Goal: Information Seeking & Learning: Check status

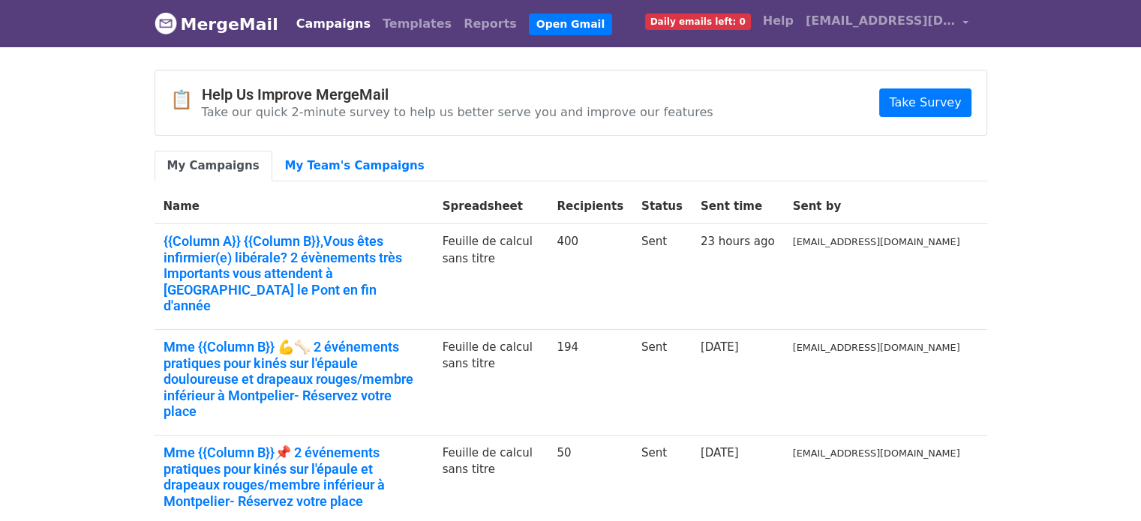
click at [347, 22] on link "Campaigns" at bounding box center [333, 24] width 86 height 30
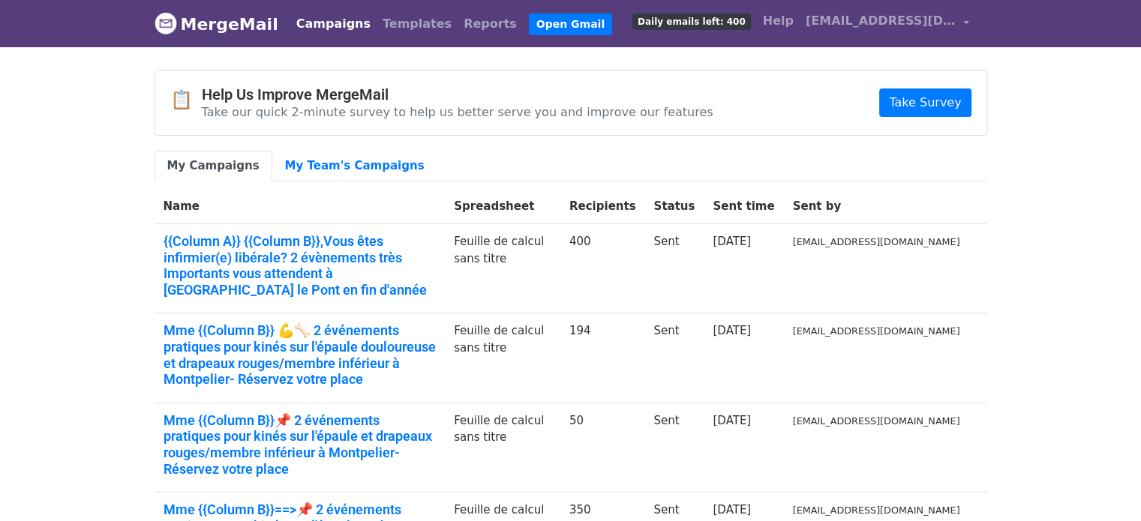
scroll to position [456, 0]
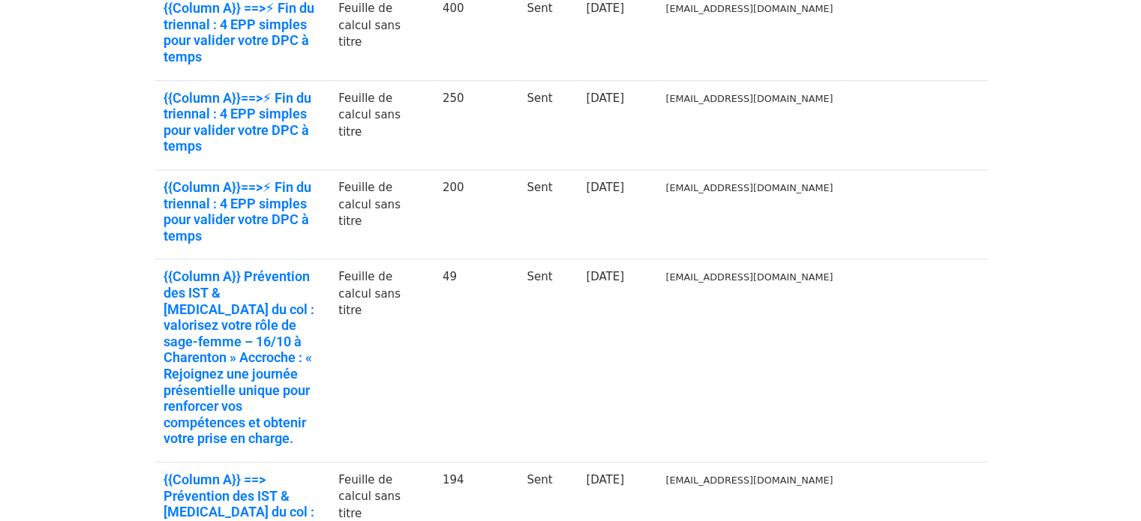
scroll to position [750, 0]
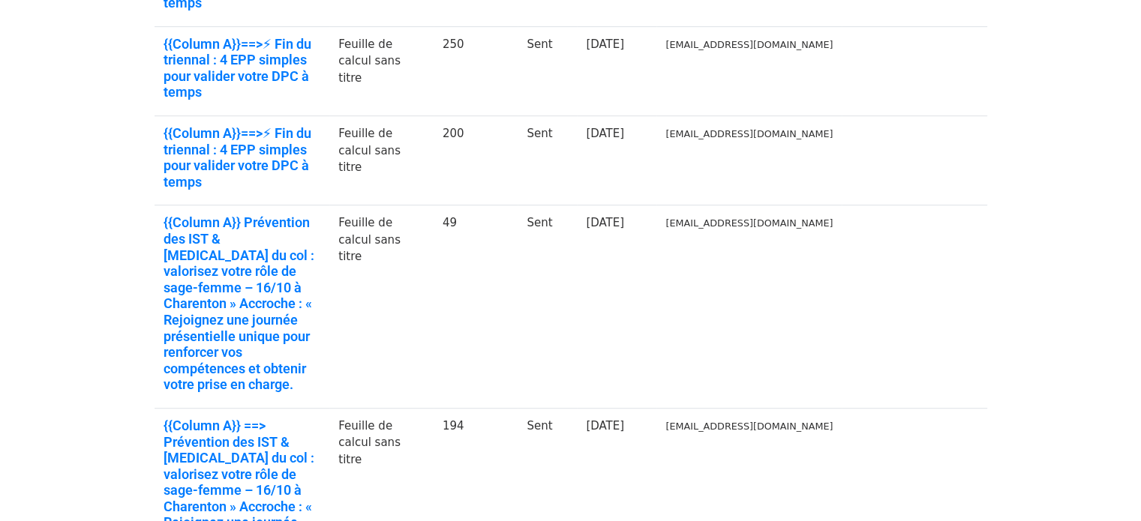
click at [1056, 140] on body "MergeMail Campaigns Templates Reports Open Gmail Daily emails left: 400 Help cl…" at bounding box center [570, 135] width 1141 height 1770
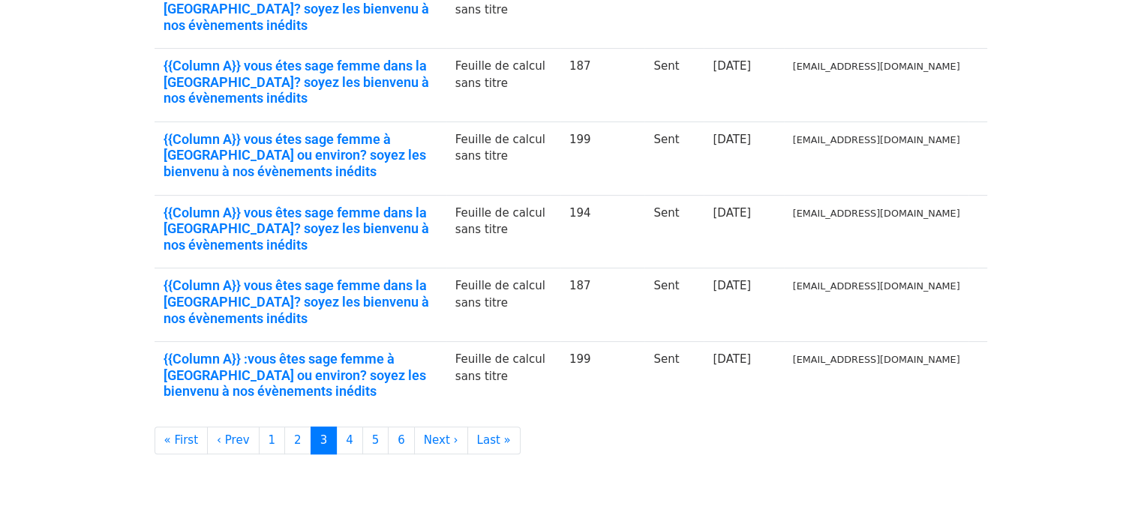
scroll to position [593, 0]
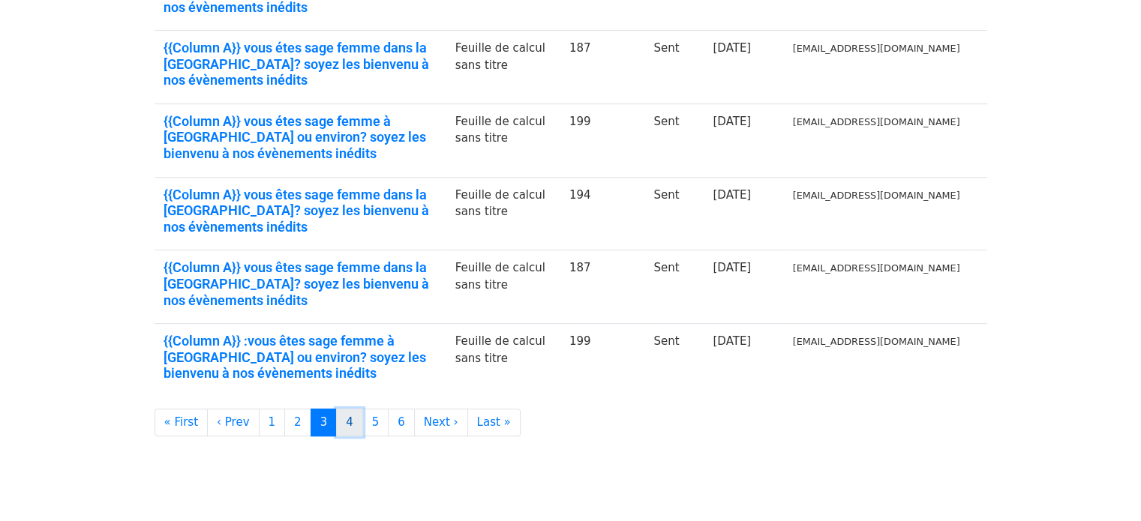
click at [336, 409] on link "4" at bounding box center [349, 423] width 27 height 28
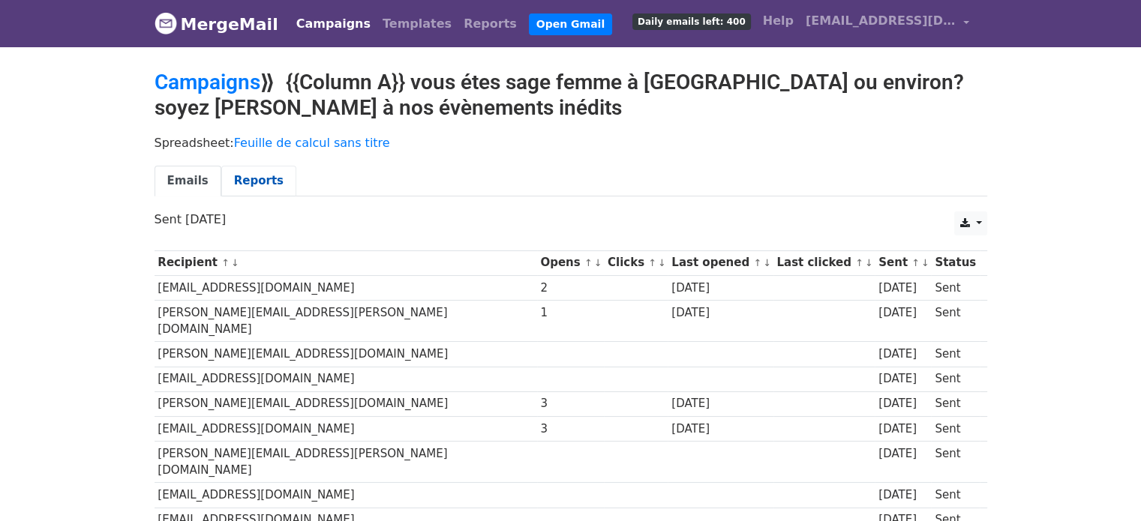
click at [261, 179] on link "Reports" at bounding box center [258, 181] width 75 height 31
click at [236, 176] on link "Reports" at bounding box center [258, 181] width 75 height 31
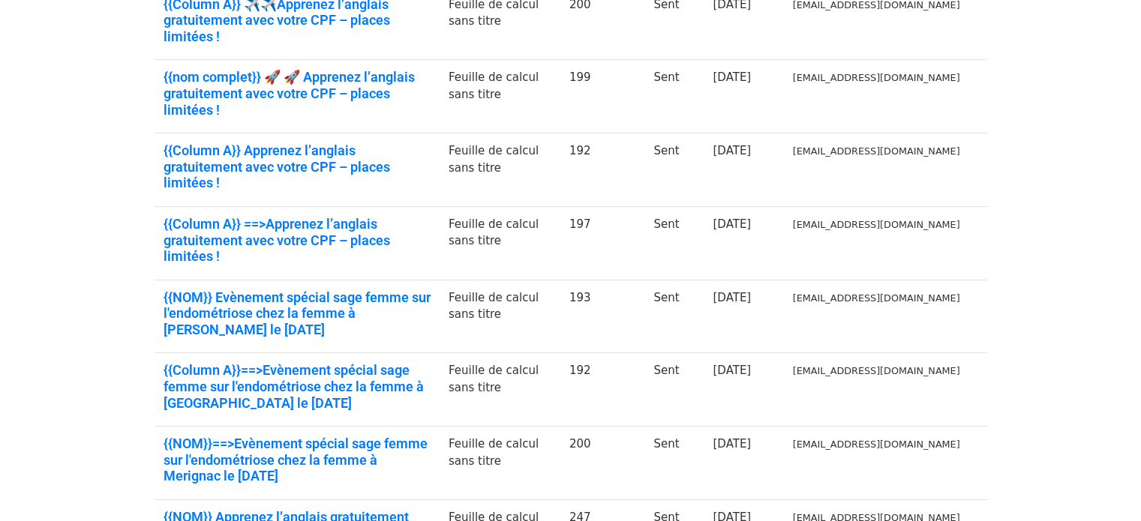
scroll to position [512, 0]
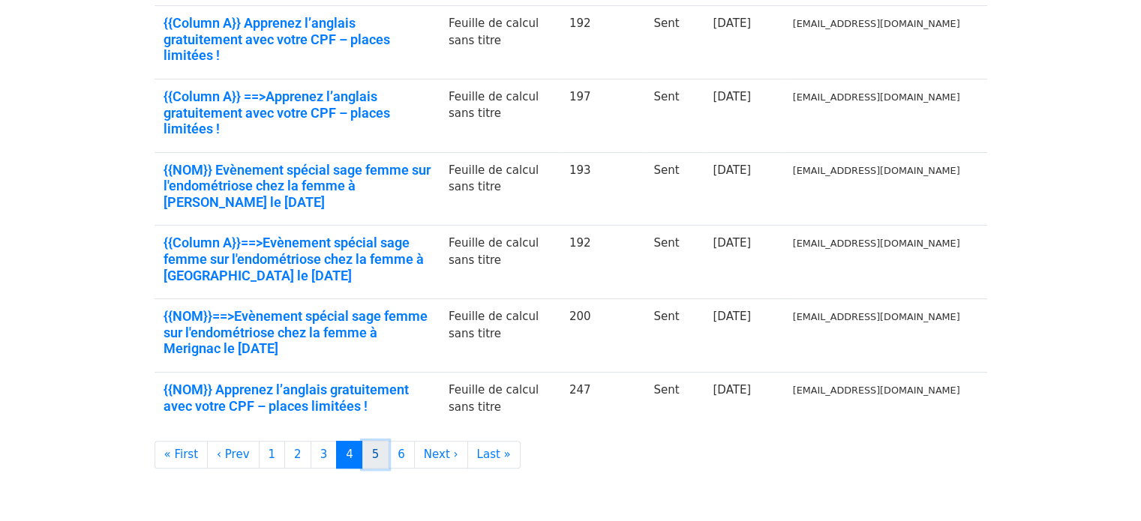
click at [362, 441] on link "5" at bounding box center [375, 455] width 27 height 28
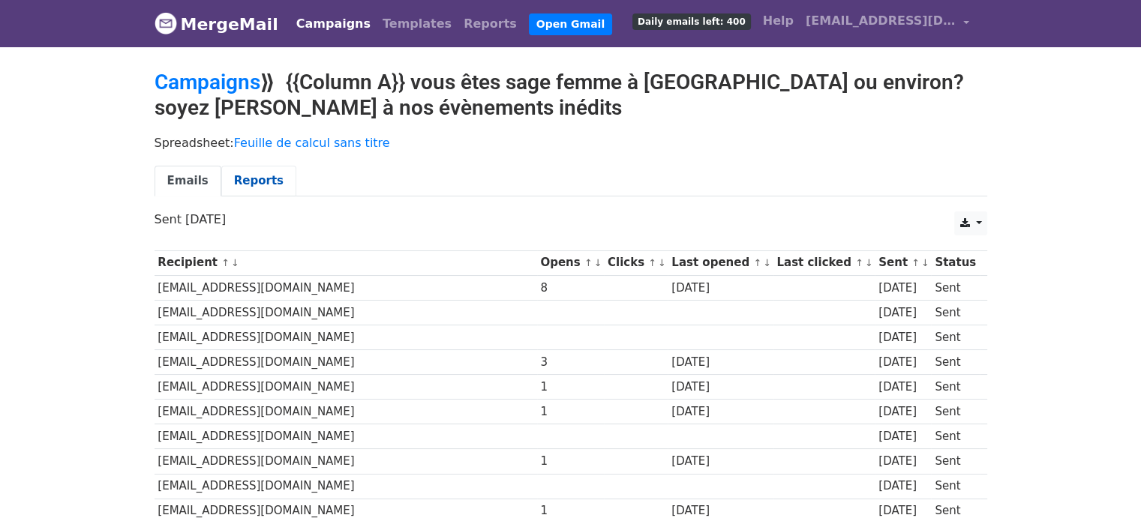
click at [258, 174] on link "Reports" at bounding box center [258, 181] width 75 height 31
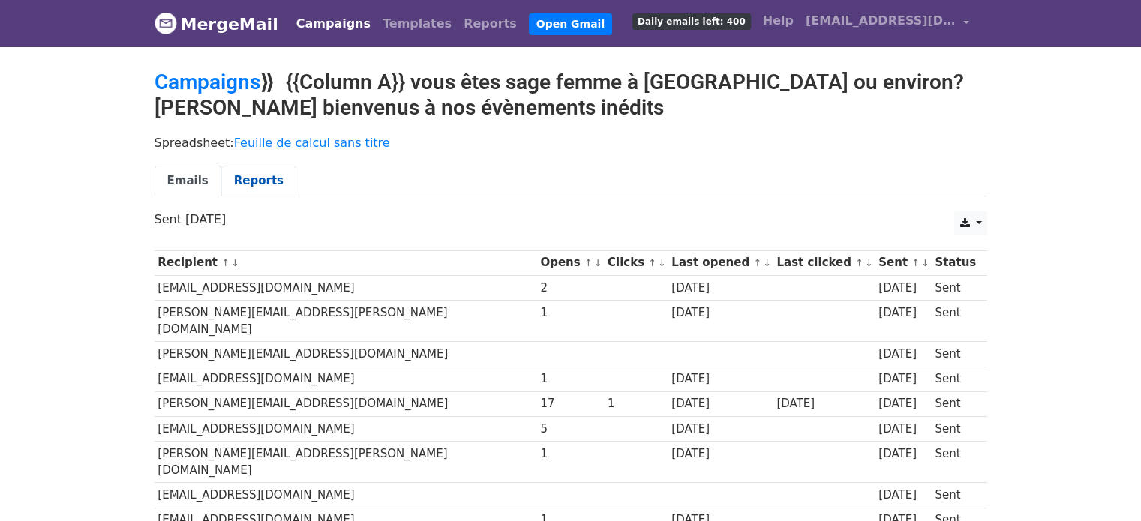
click at [242, 170] on link "Reports" at bounding box center [258, 181] width 75 height 31
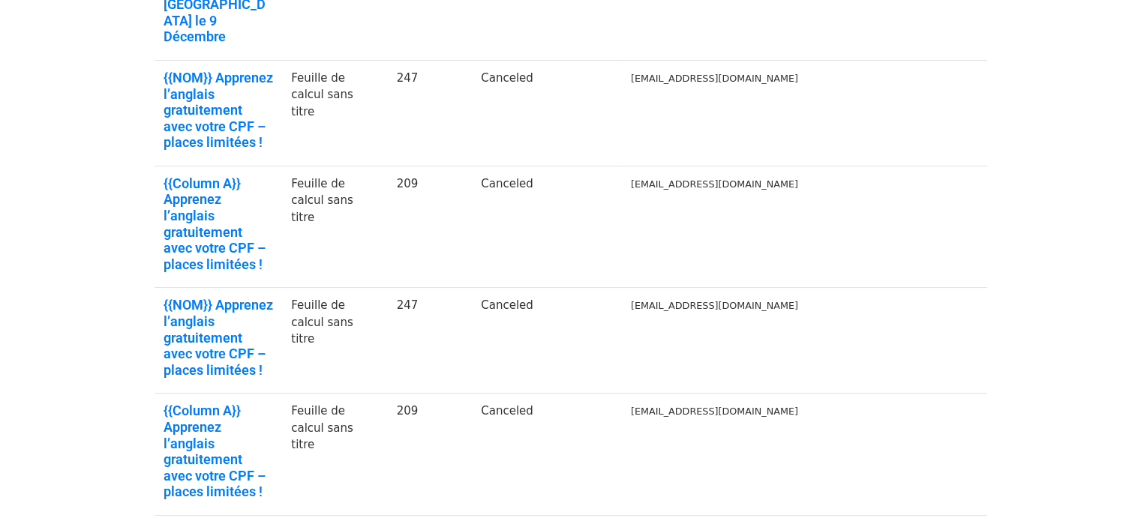
scroll to position [690, 0]
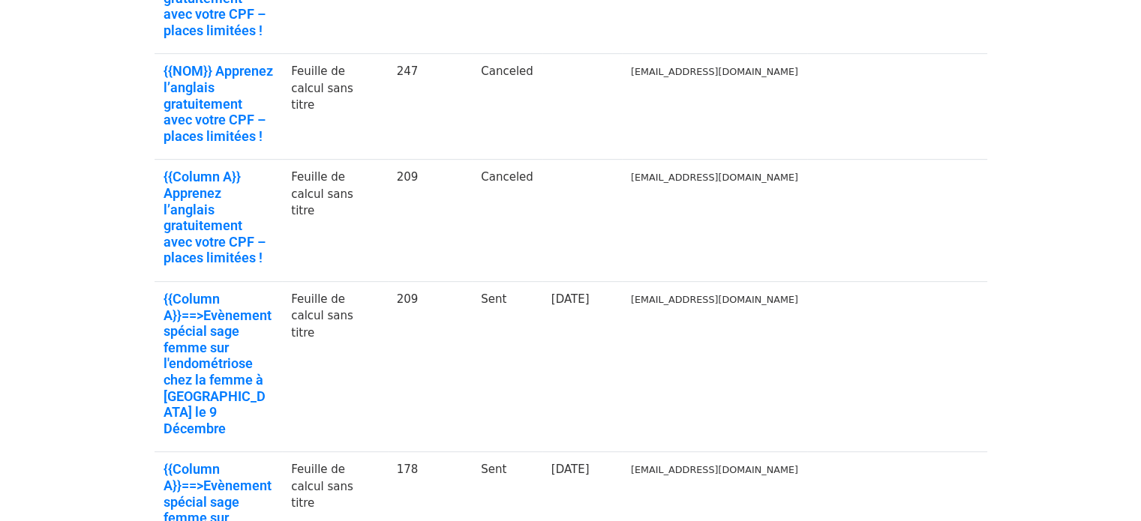
drag, startPoint x: 386, startPoint y: 401, endPoint x: 387, endPoint y: 382, distance: 19.6
click at [387, 382] on body "MergeMail Campaigns Templates Reports Open Gmail Daily emails left: 400 Help cl…" at bounding box center [570, 114] width 1141 height 1608
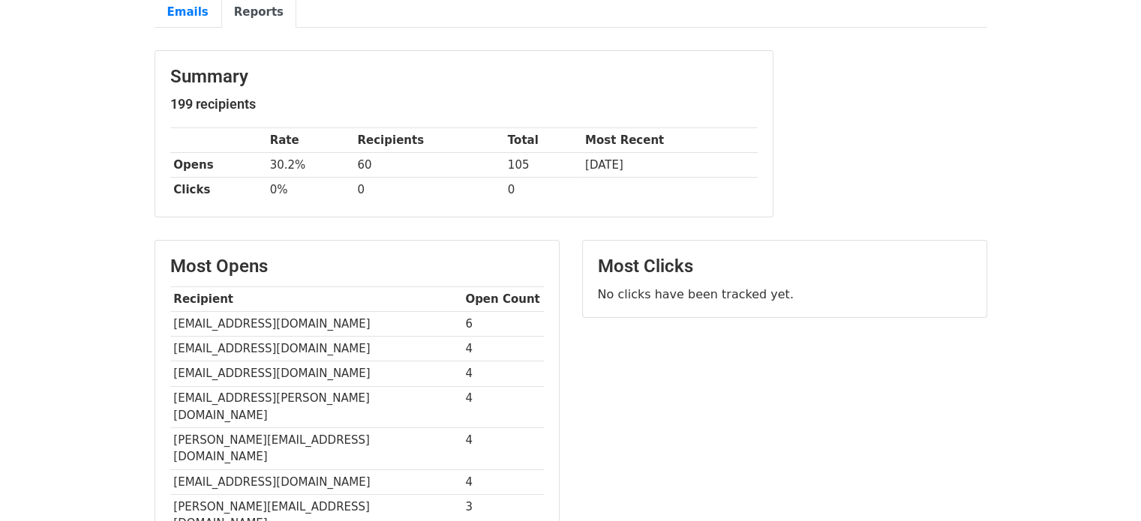
scroll to position [170, 0]
click at [311, 315] on td "la.casa.de.naissance@gmail.com" at bounding box center [316, 323] width 292 height 25
click at [324, 319] on td "la.casa.de.naissance@gmail.com" at bounding box center [316, 323] width 292 height 25
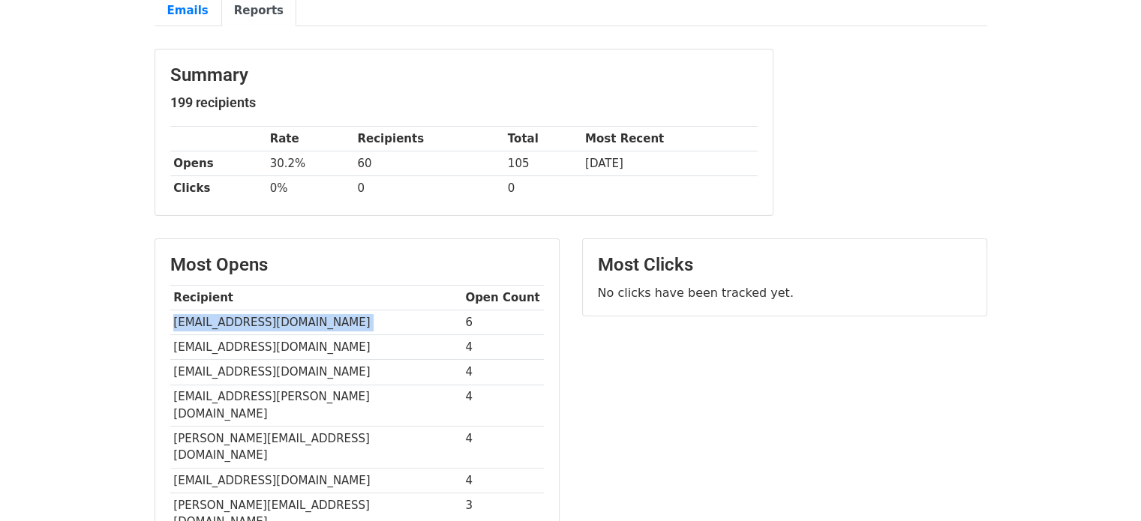
click at [324, 319] on td "la.casa.de.naissance@gmail.com" at bounding box center [316, 323] width 292 height 25
click at [341, 319] on td "la.casa.de.naissance@gmail.com" at bounding box center [316, 323] width 292 height 25
click at [309, 318] on td "la.casa.de.naissance@gmail.com" at bounding box center [316, 323] width 292 height 25
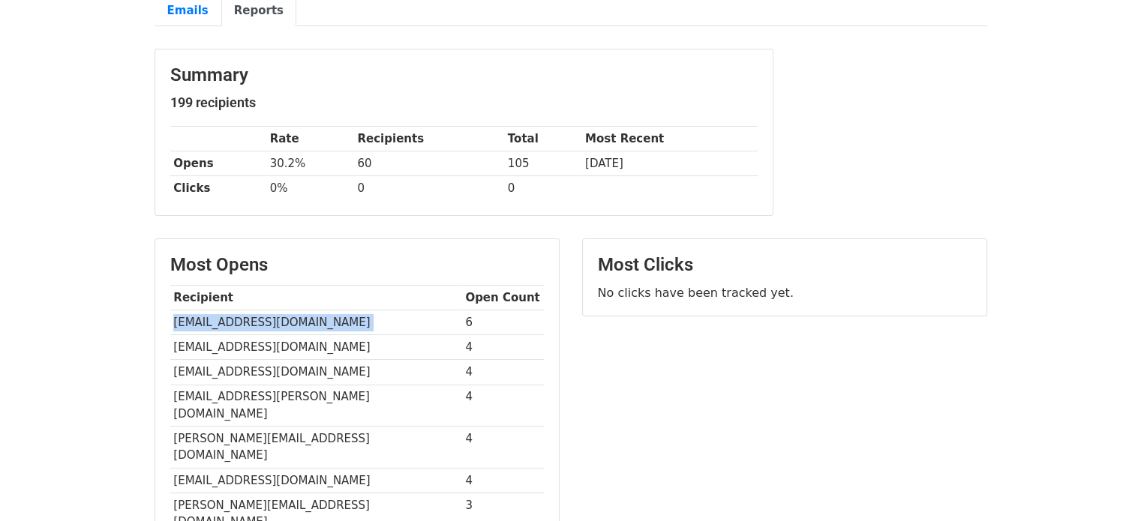
click at [309, 318] on td "la.casa.de.naissance@gmail.com" at bounding box center [316, 323] width 292 height 25
copy tr "la.casa.de.naissance@gmail.com"
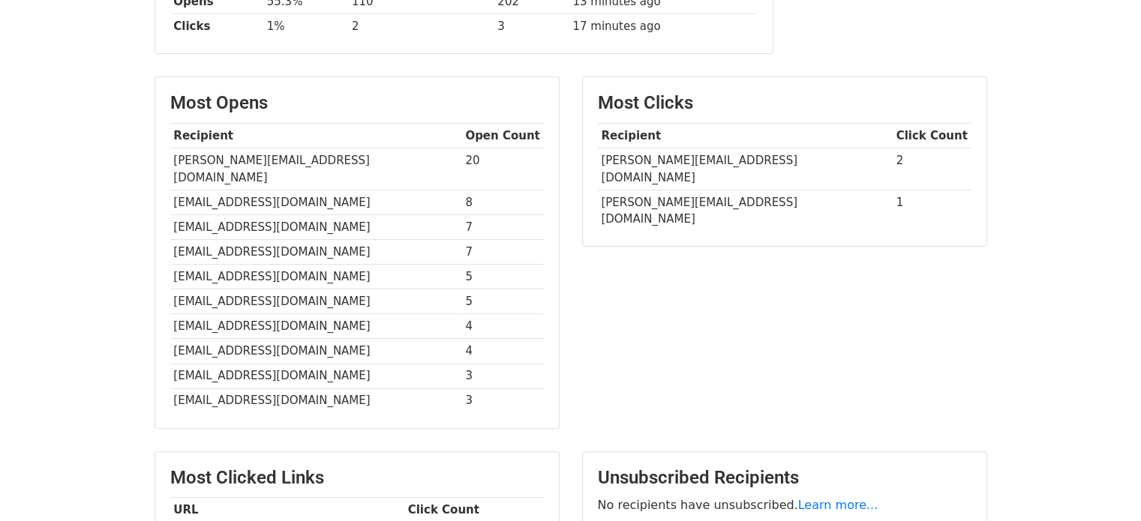
scroll to position [336, 0]
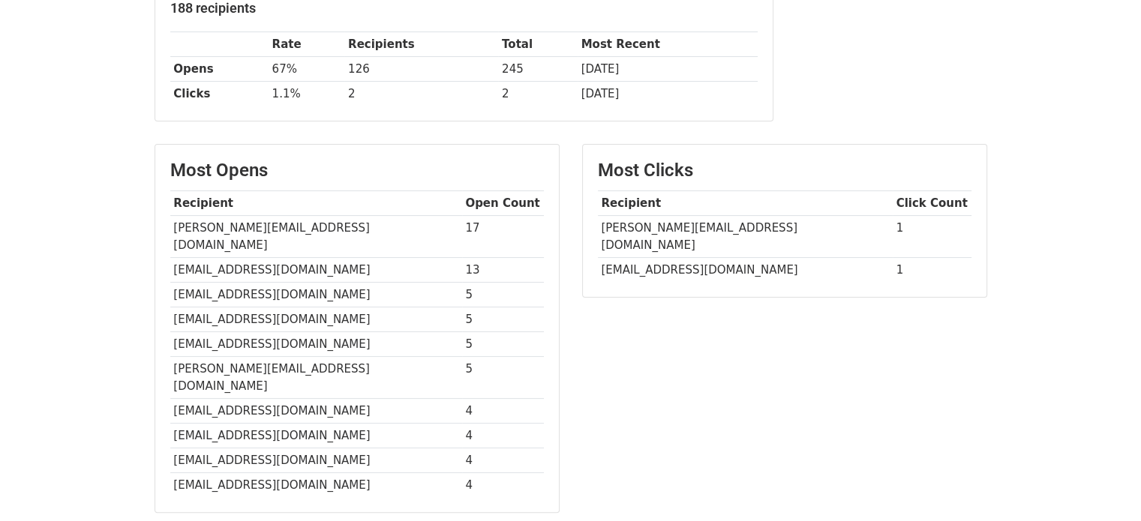
scroll to position [280, 0]
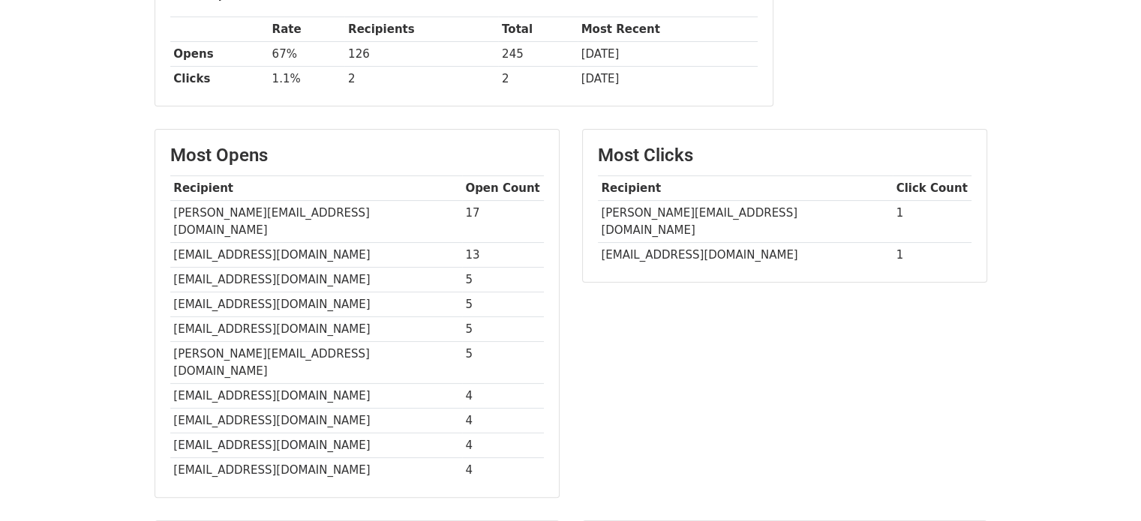
drag, startPoint x: 1152, startPoint y: 176, endPoint x: 1132, endPoint y: 314, distance: 139.4
click at [1132, 314] on html "MergeMail Campaigns Templates Reports Open Gmail Daily emails left: 400 Help [E…" at bounding box center [570, 243] width 1141 height 1047
